Goal: Task Accomplishment & Management: Manage account settings

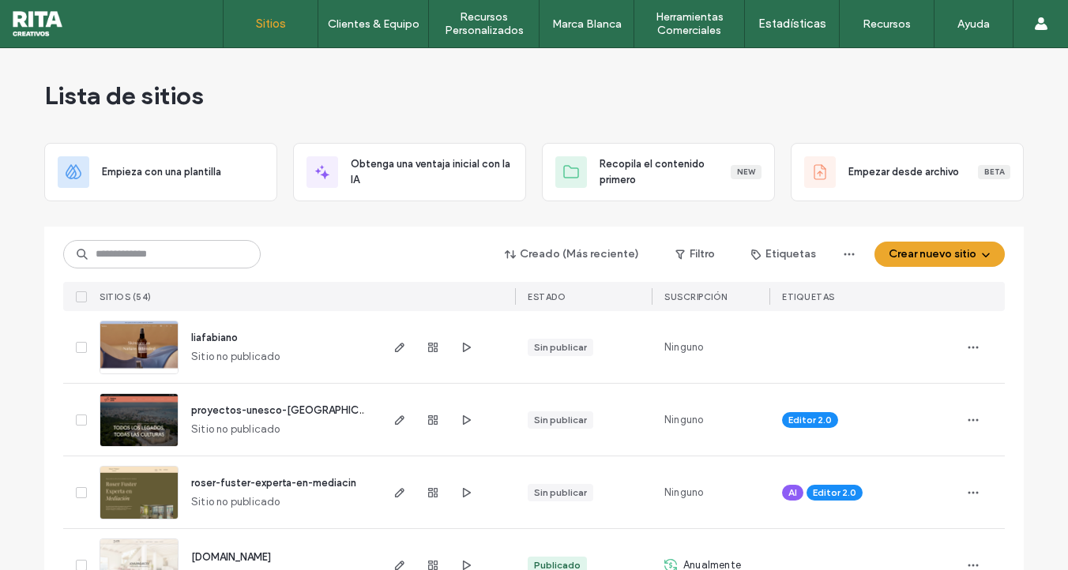
click at [656, 91] on div "Lista de sitios" at bounding box center [534, 95] width 980 height 95
click at [544, 91] on div "Lista de sitios" at bounding box center [534, 95] width 980 height 95
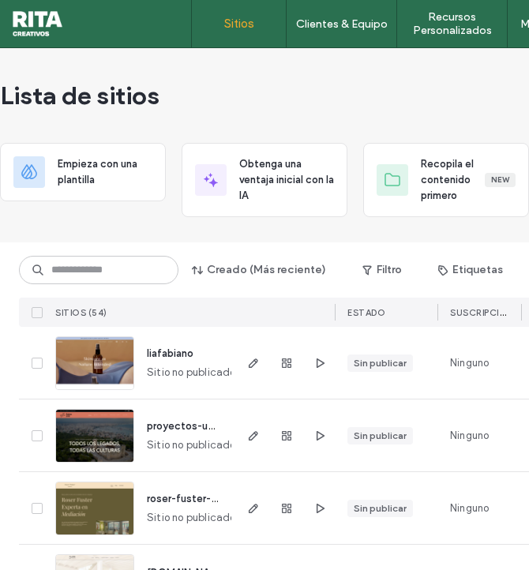
click at [529, 132] on html ".wqwq-1{fill:#231f20;} .cls-1q, .cls-2q { fill-rule: evenodd; } .cls-2q { fill:…" at bounding box center [264, 285] width 529 height 570
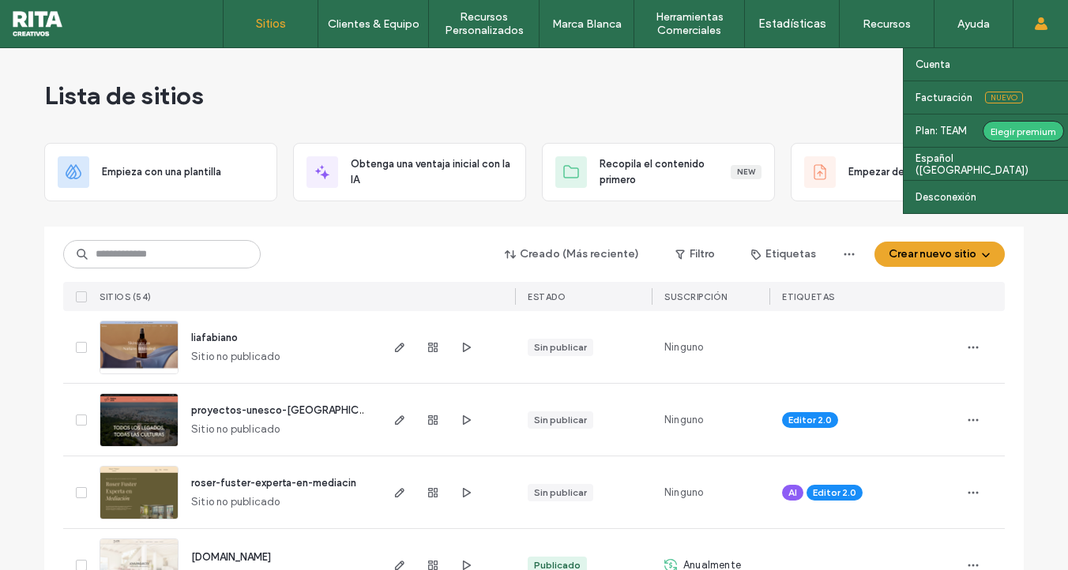
click at [1036, 21] on icon at bounding box center [1041, 23] width 13 height 13
click at [950, 98] on label "Facturación" at bounding box center [944, 98] width 57 height 12
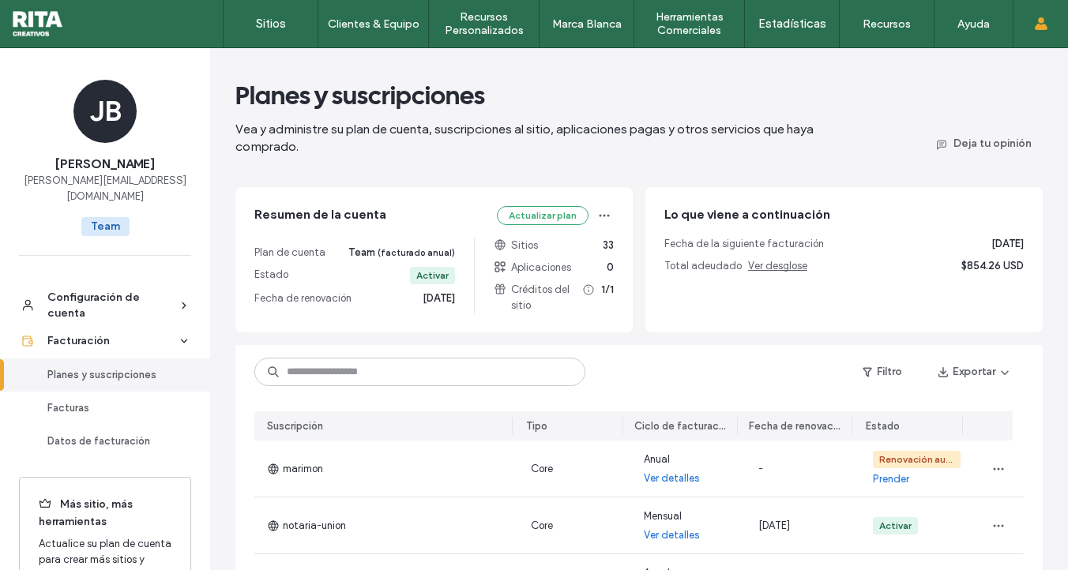
click at [88, 367] on div "Planes y suscripciones" at bounding box center [112, 375] width 130 height 16
click at [122, 367] on div "Planes y suscripciones" at bounding box center [112, 375] width 130 height 16
click at [548, 212] on button "Actualizar plan" at bounding box center [543, 215] width 92 height 19
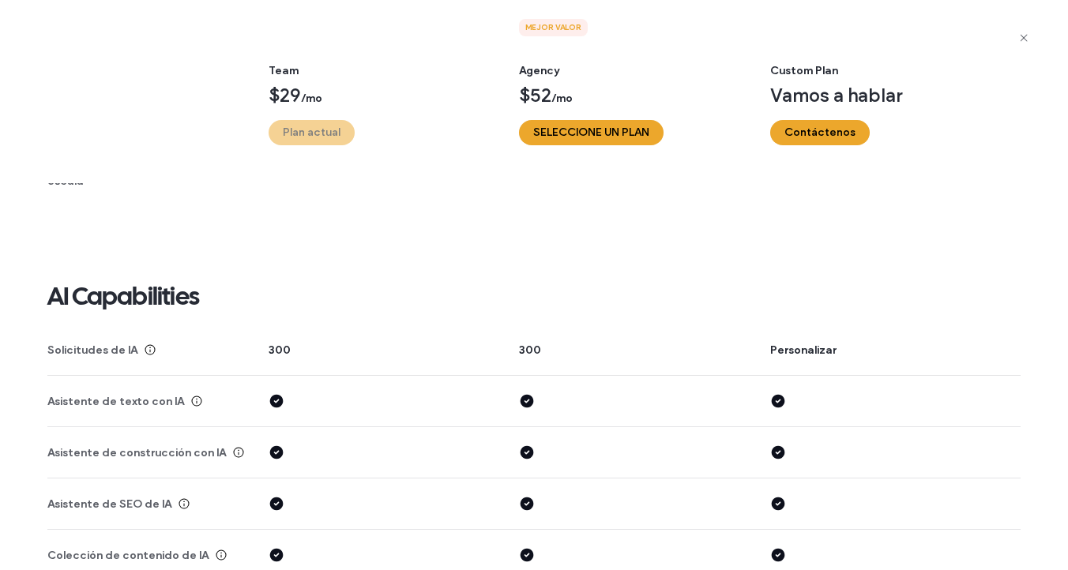
scroll to position [3285, 0]
